Goal: Information Seeking & Learning: Learn about a topic

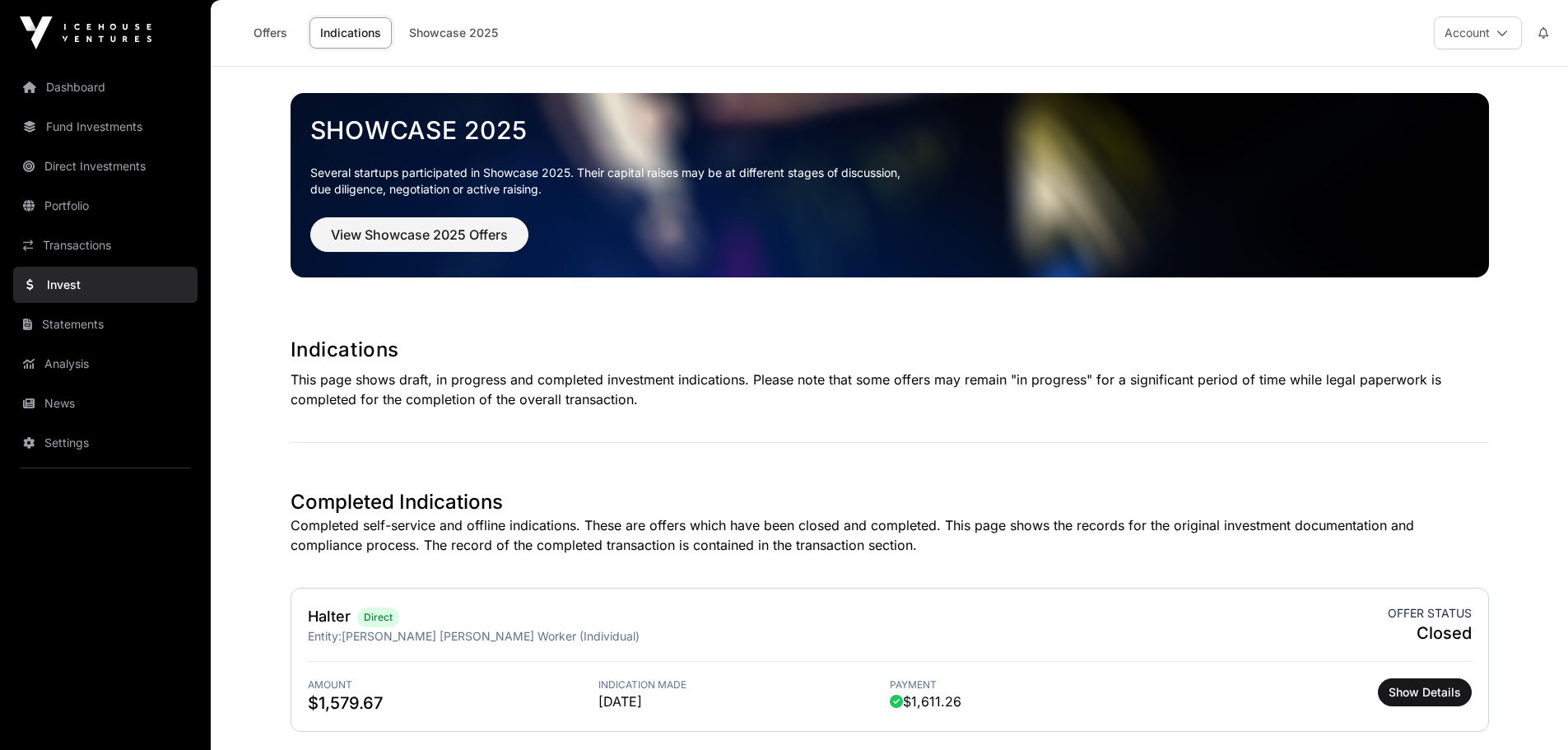
click at [461, 28] on link "Showcase 2025" at bounding box center [453, 32] width 110 height 31
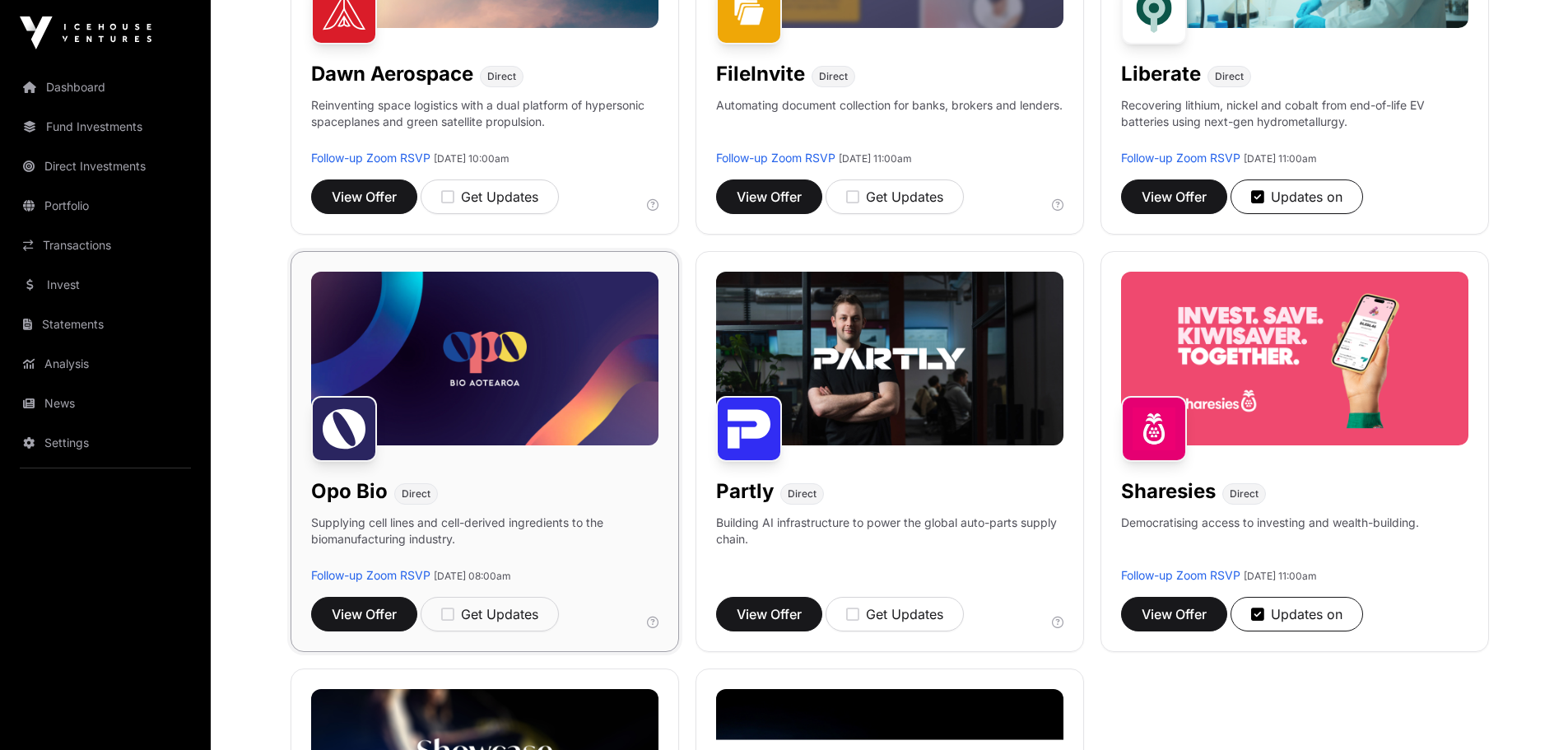
scroll to position [823, 0]
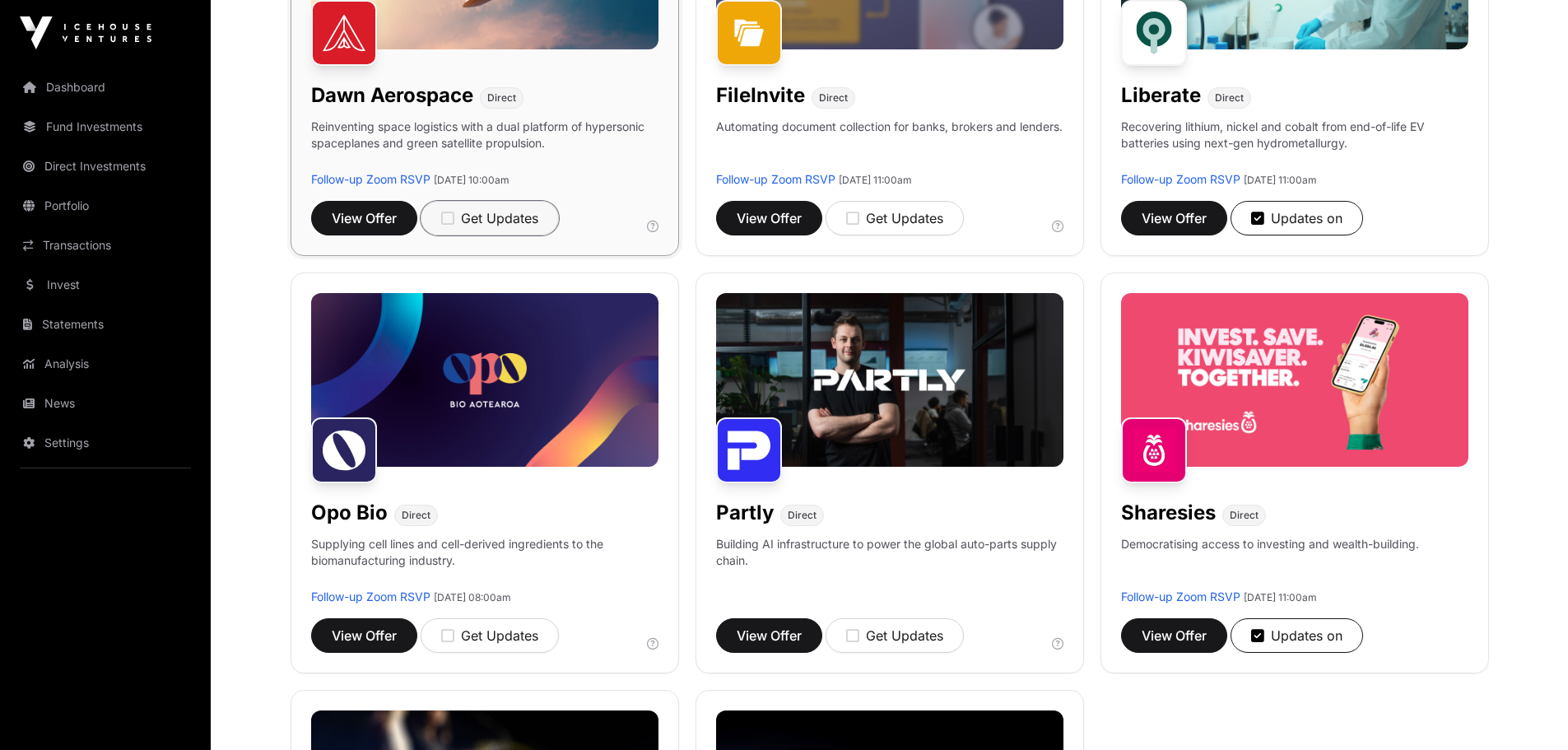
click at [446, 216] on icon "button" at bounding box center [447, 219] width 13 height 15
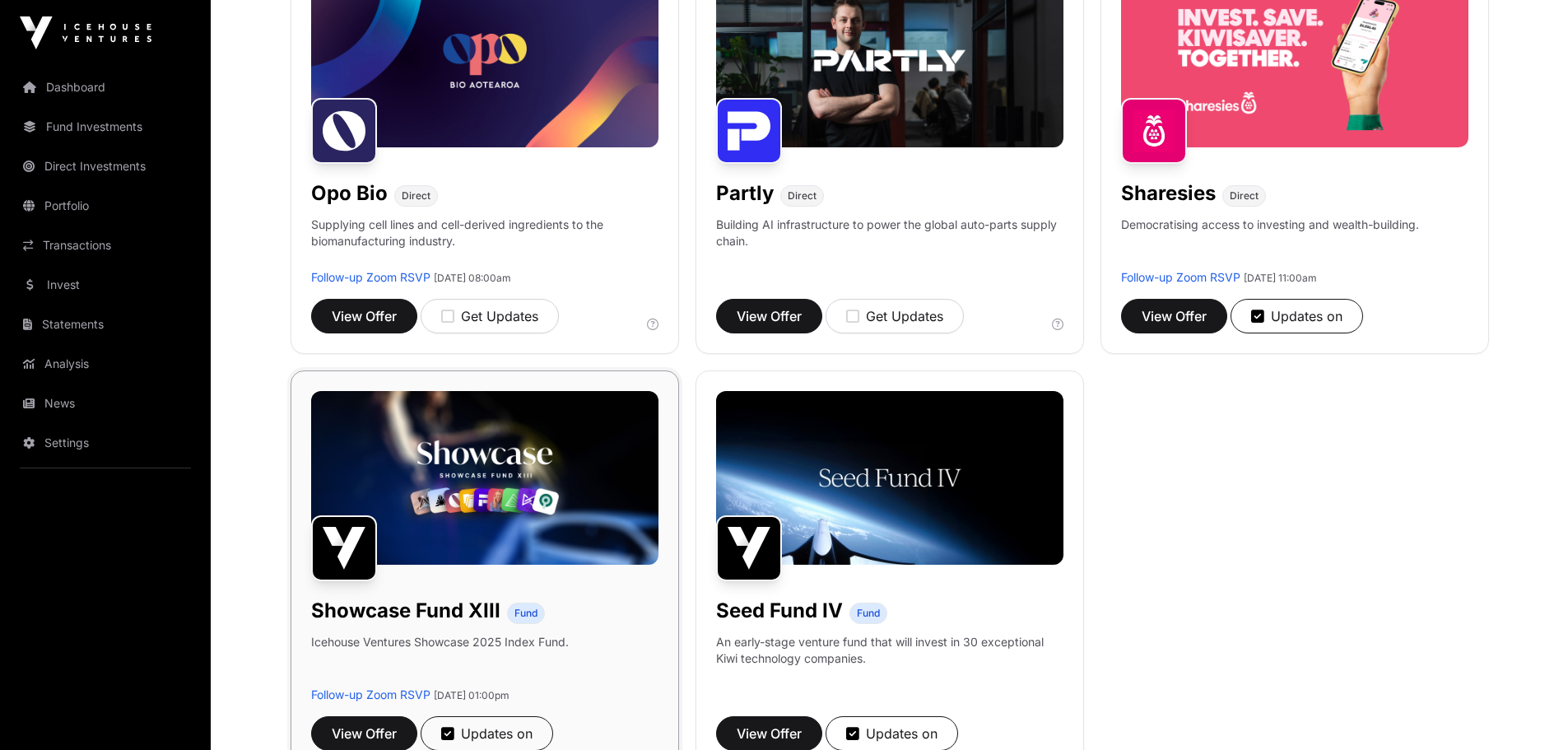
scroll to position [1235, 0]
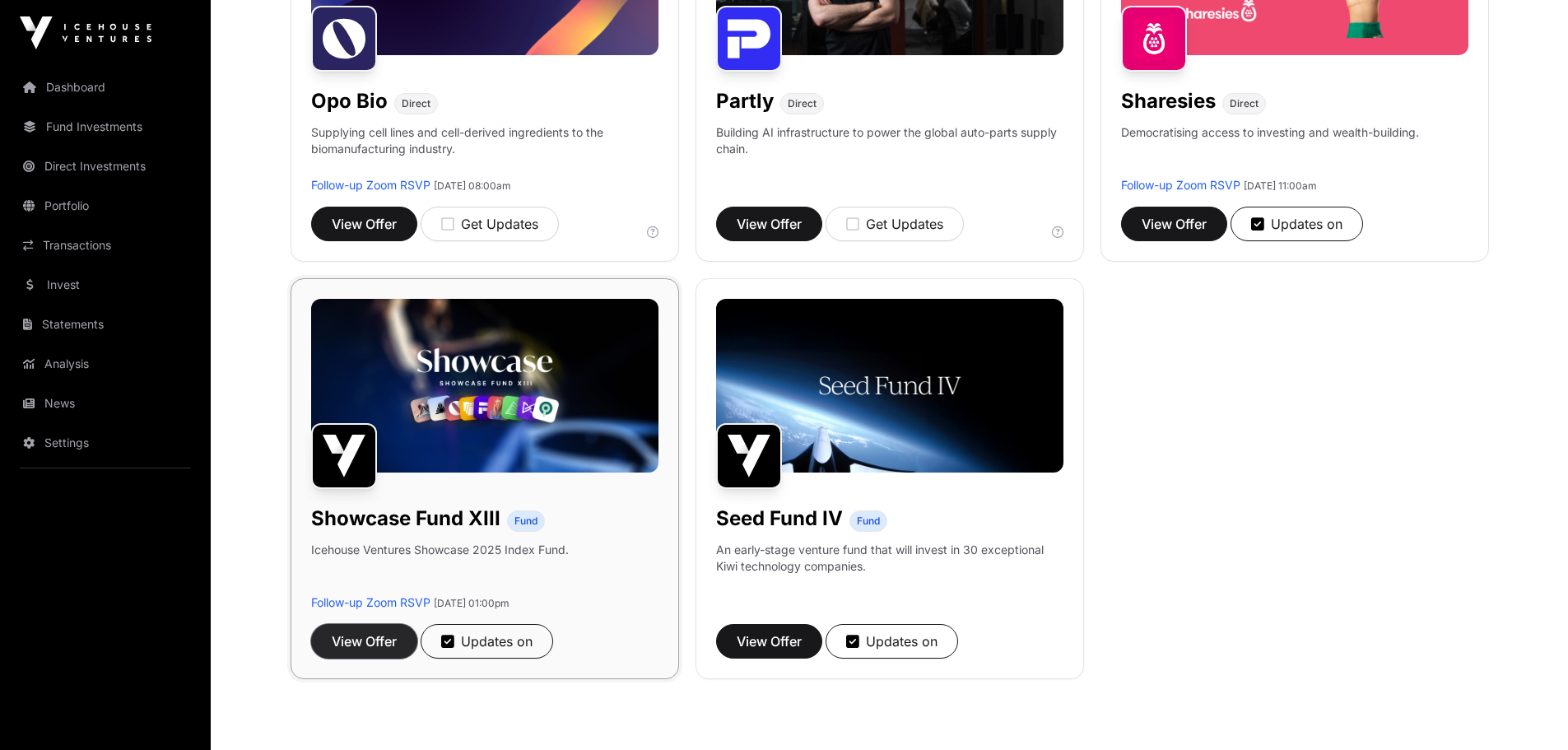
click at [376, 641] on span "View Offer" at bounding box center [364, 641] width 65 height 20
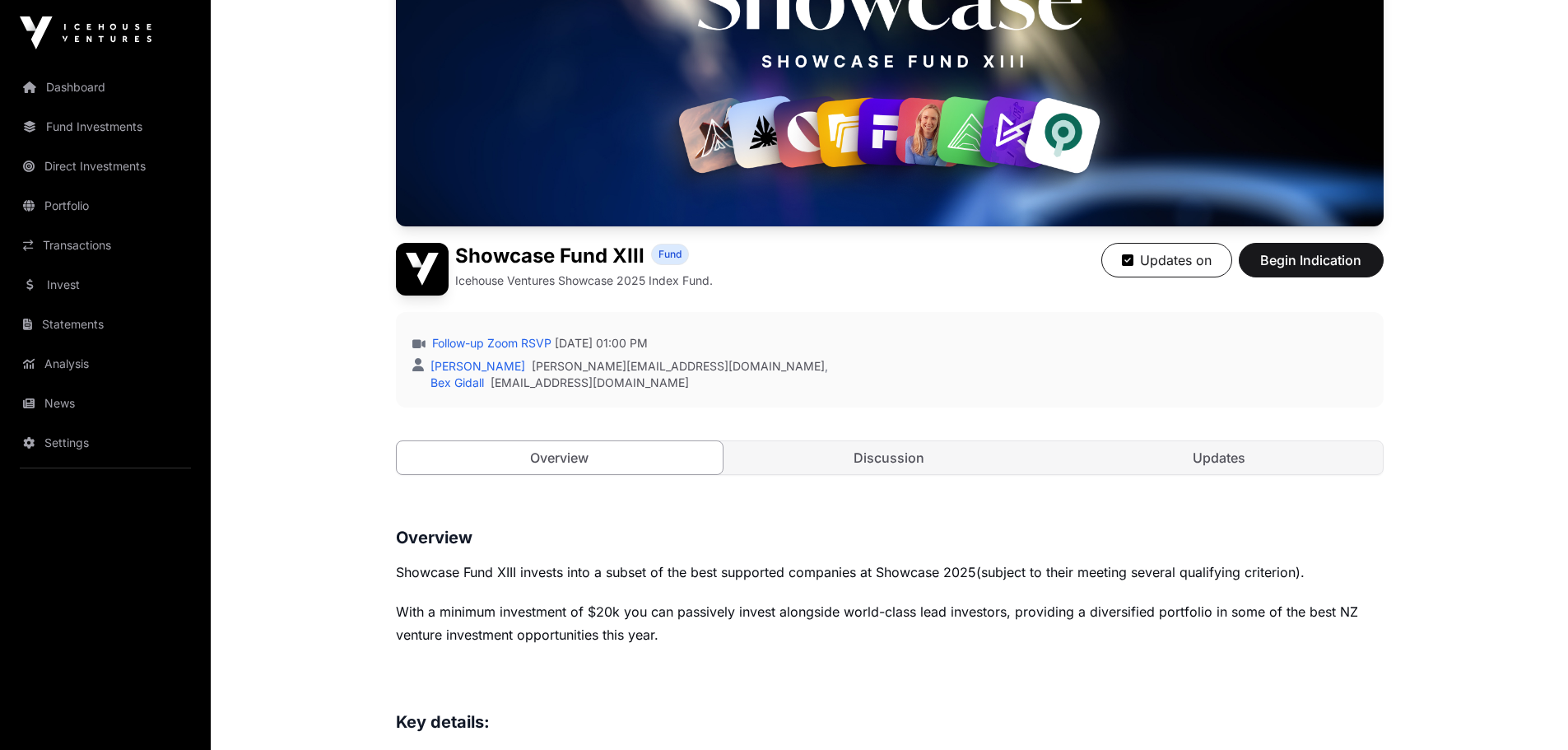
scroll to position [247, 0]
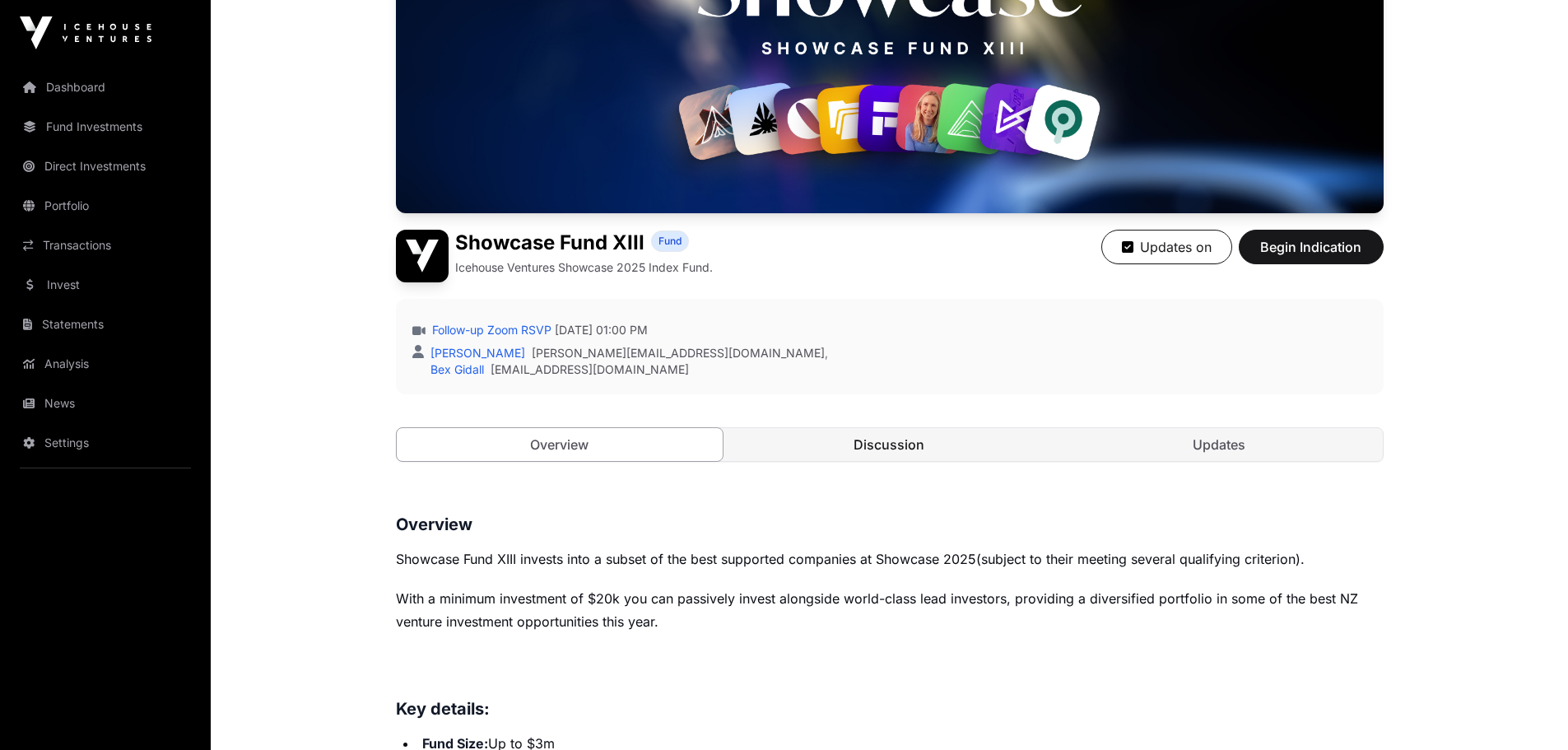
click at [942, 440] on link "Discussion" at bounding box center [889, 444] width 327 height 33
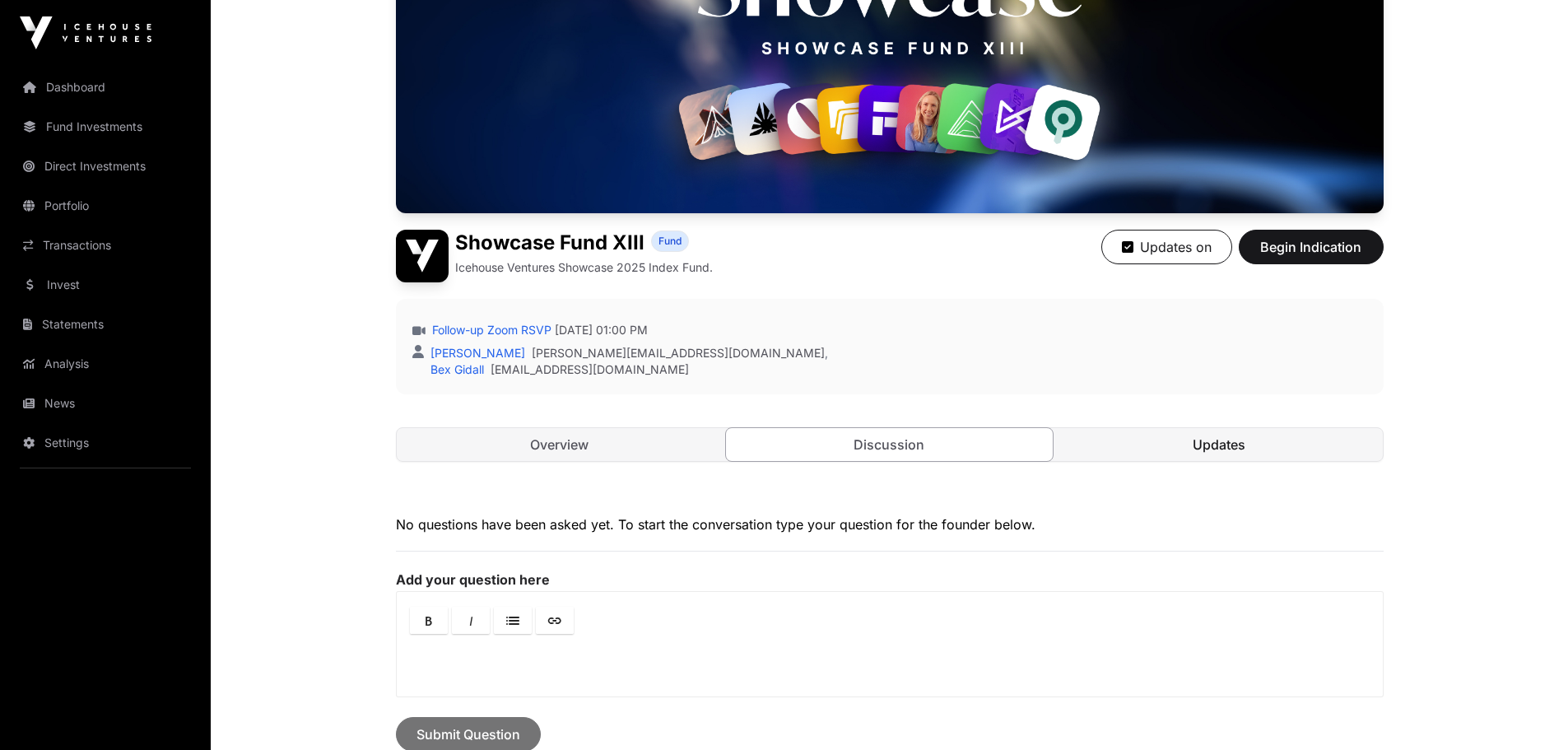
click at [1106, 440] on link "Updates" at bounding box center [1219, 444] width 327 height 33
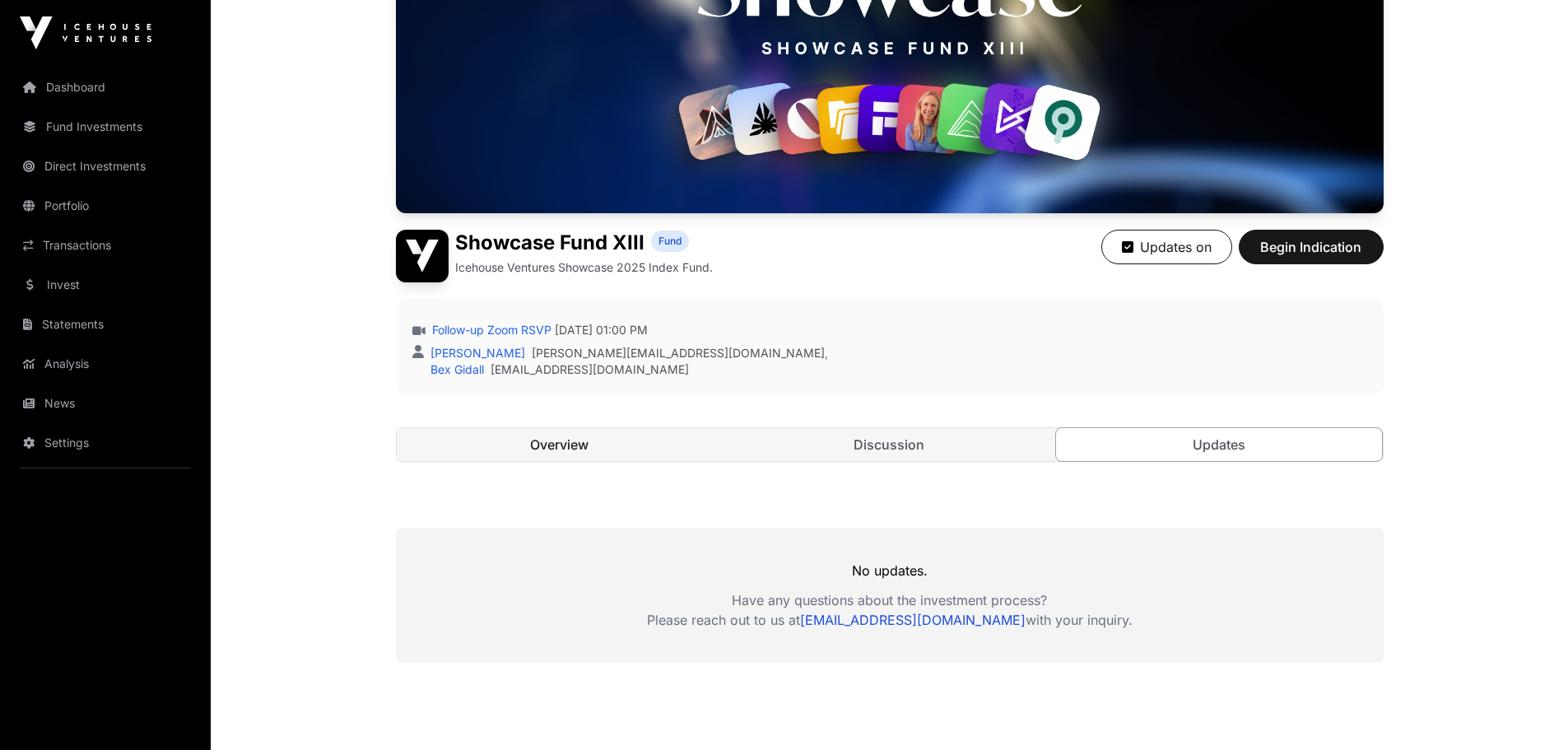
click at [473, 432] on link "Overview" at bounding box center [559, 444] width 327 height 33
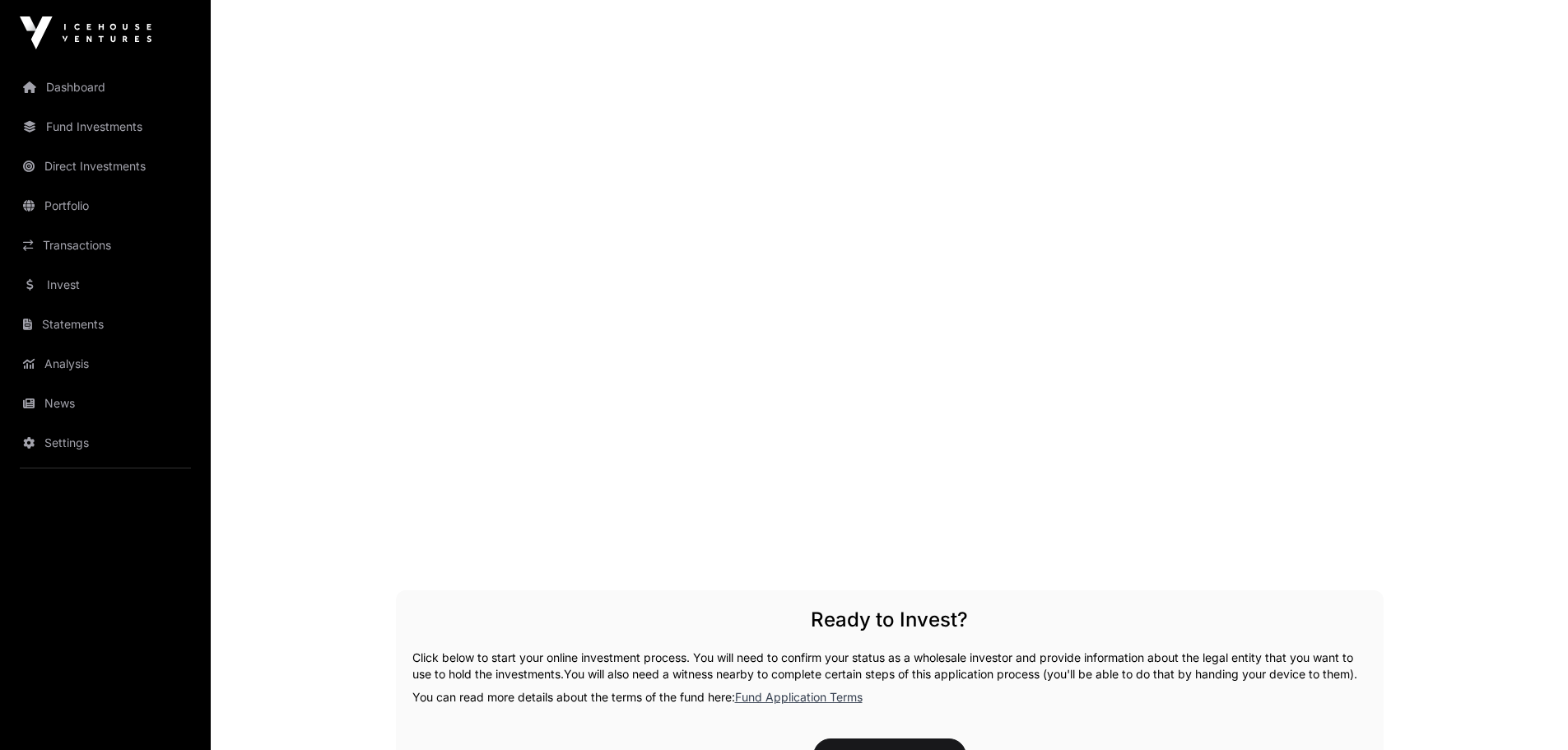
scroll to position [1853, 0]
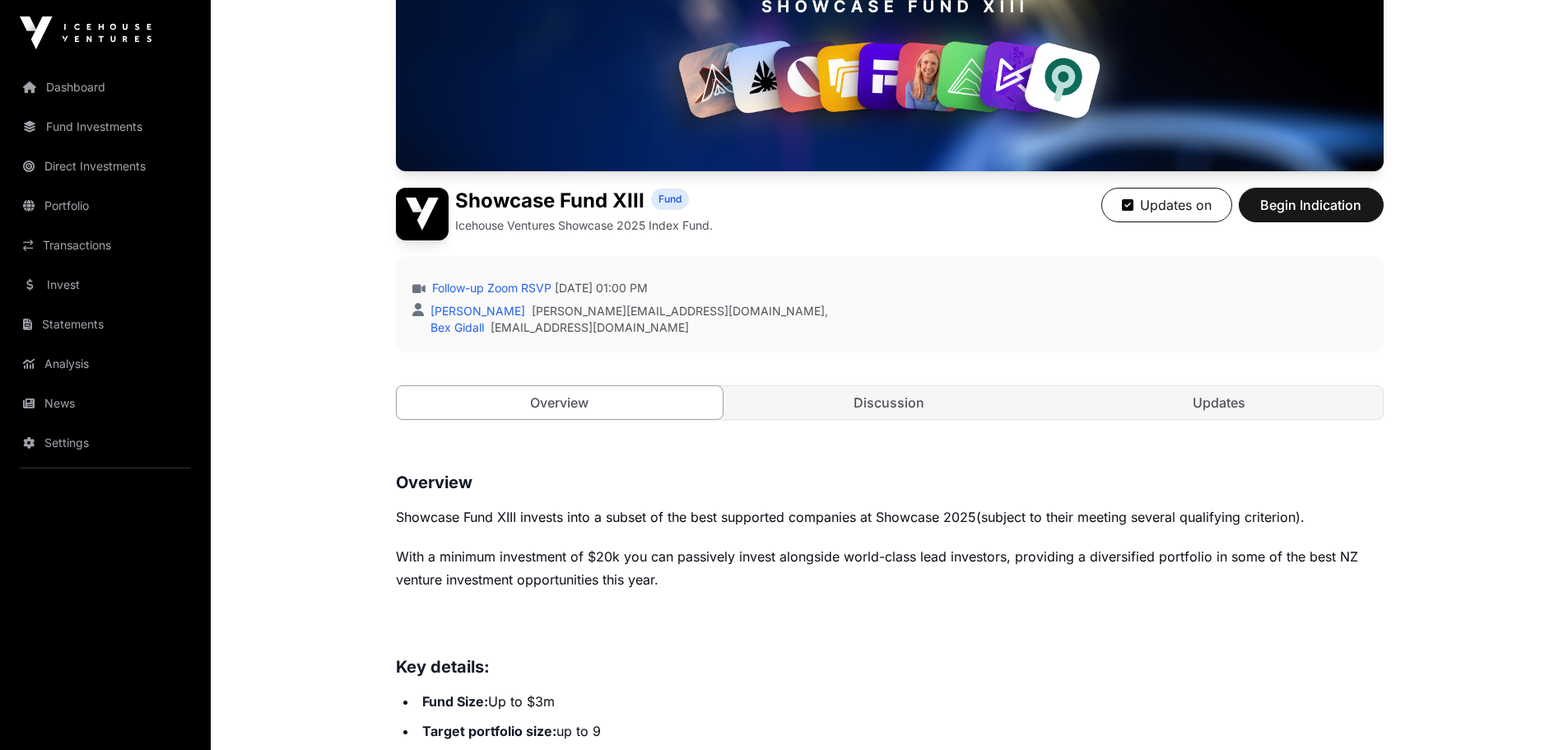
scroll to position [0, 0]
